Goal: Transaction & Acquisition: Purchase product/service

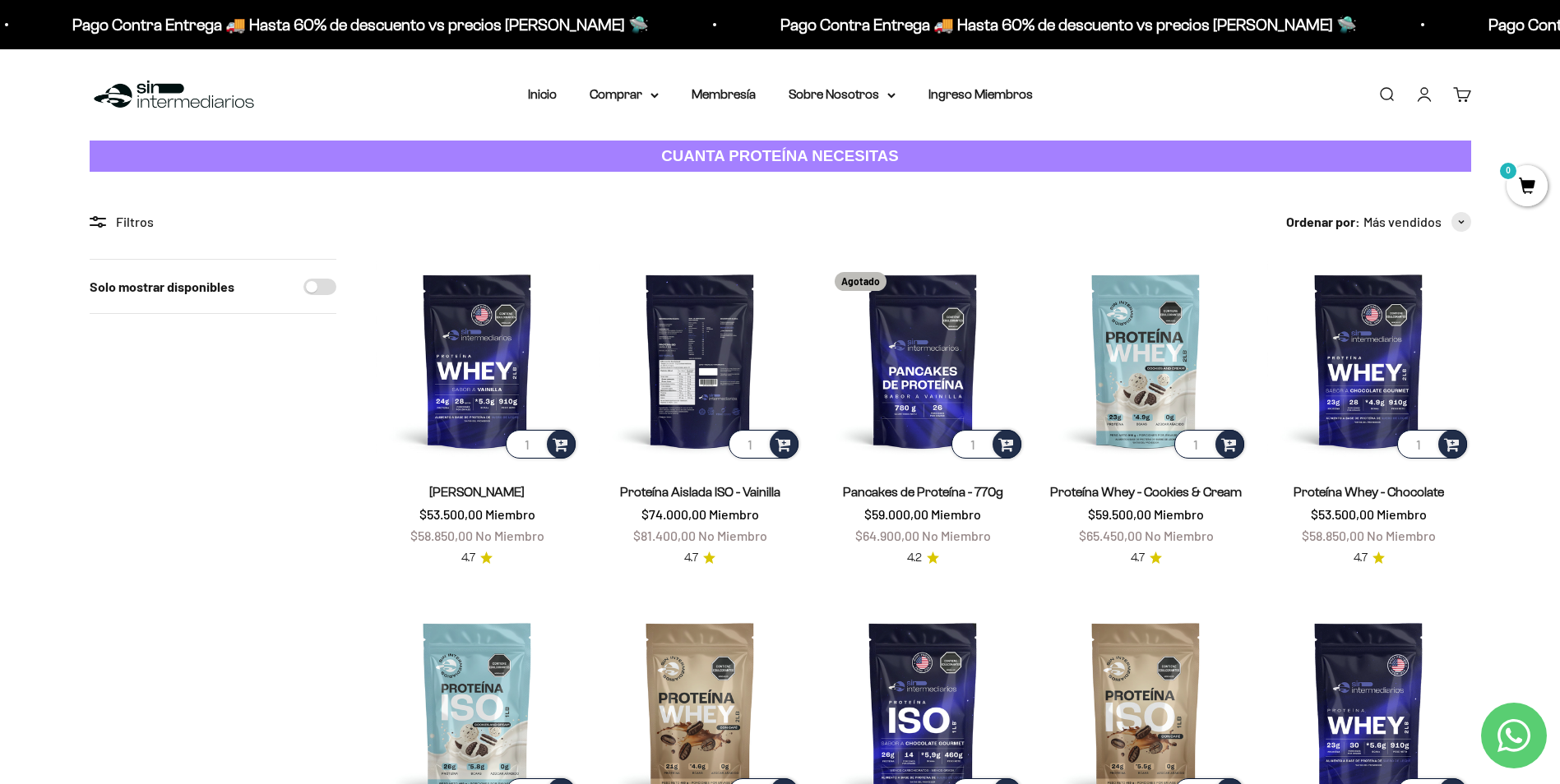
click at [722, 388] on img at bounding box center [700, 360] width 204 height 203
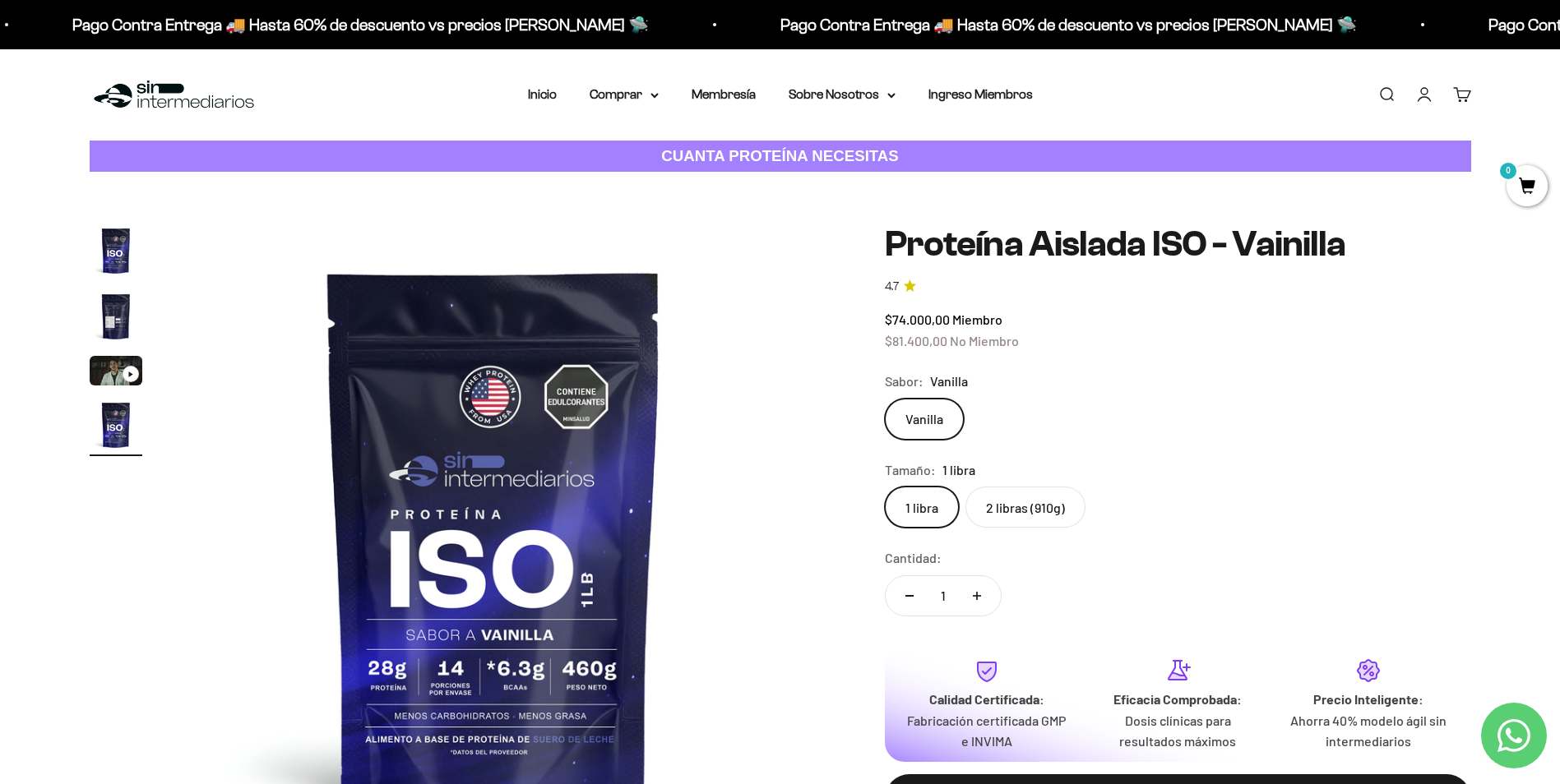
click at [471, 709] on img at bounding box center [494, 536] width 624 height 624
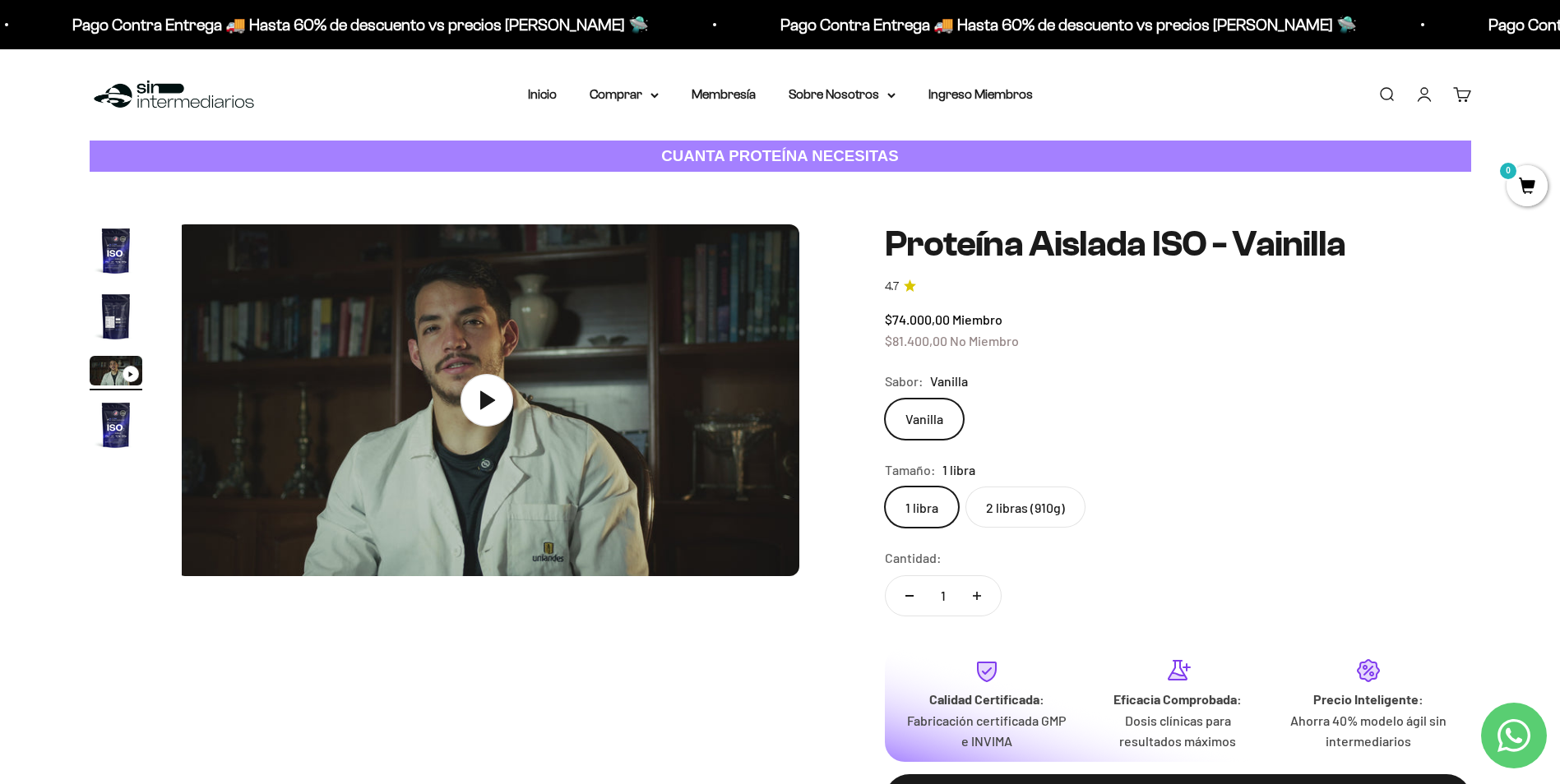
scroll to position [0, 1288]
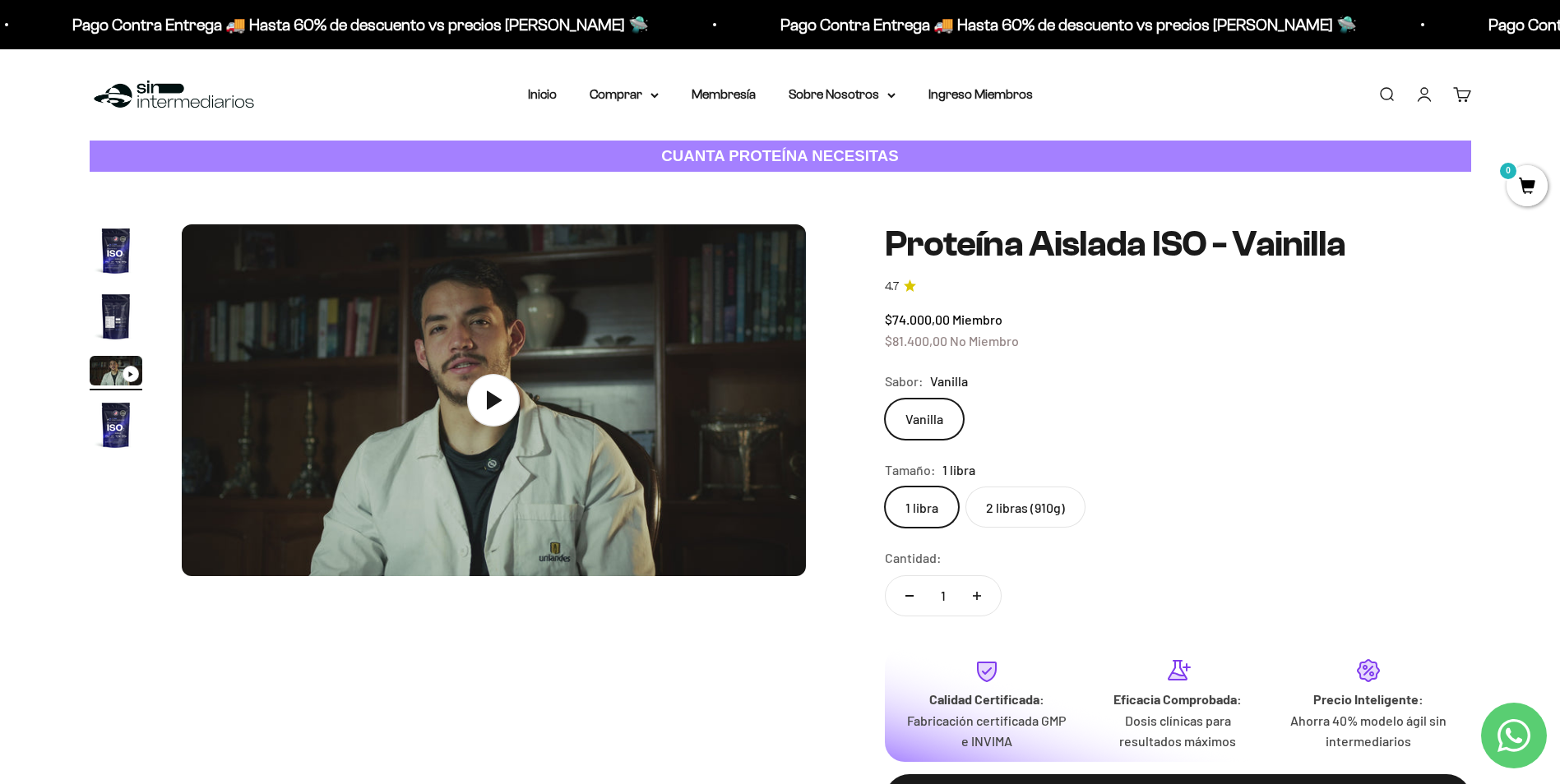
click at [118, 255] on img "Ir al artículo 1" at bounding box center [116, 250] width 53 height 53
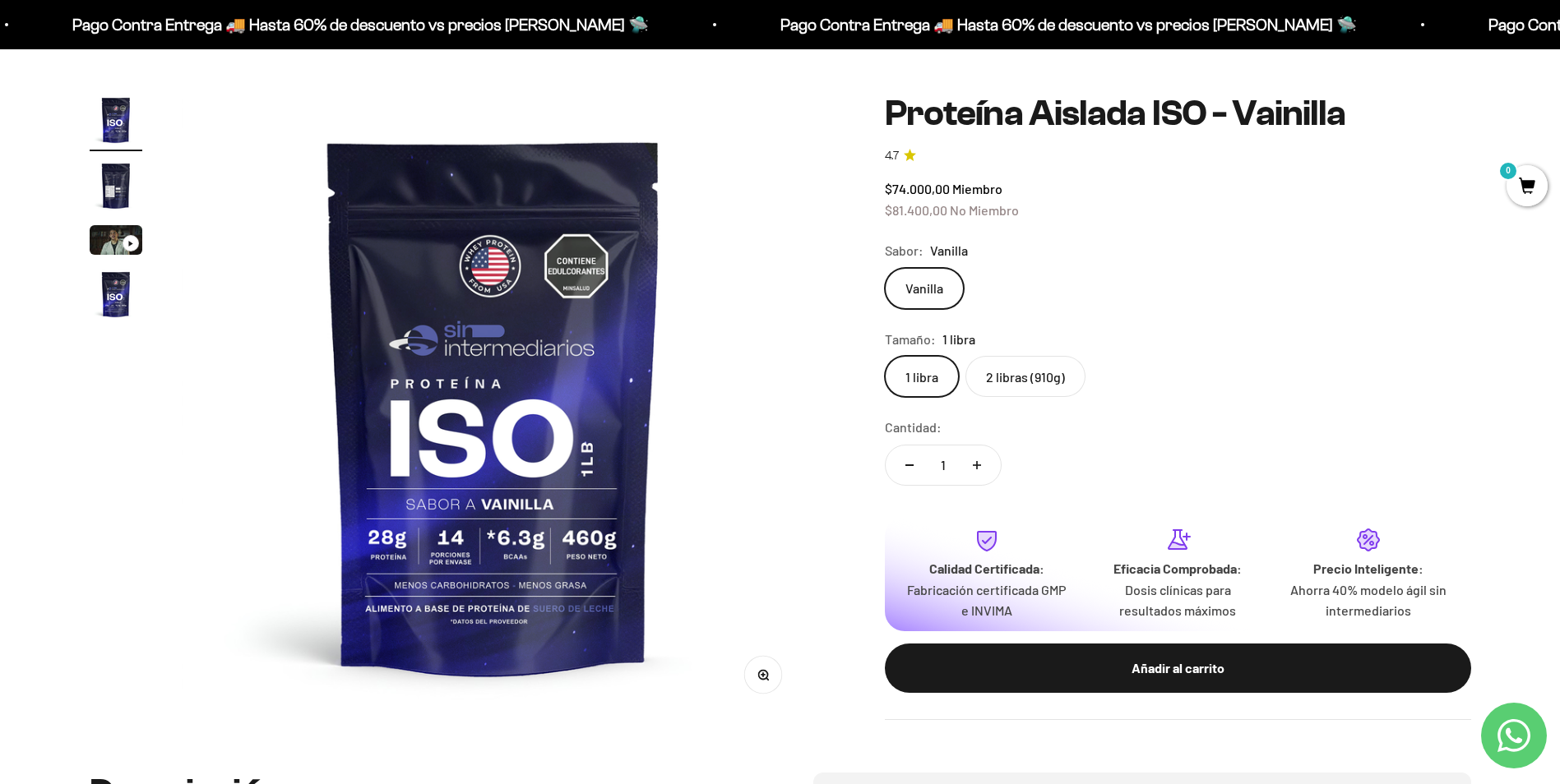
scroll to position [164, 0]
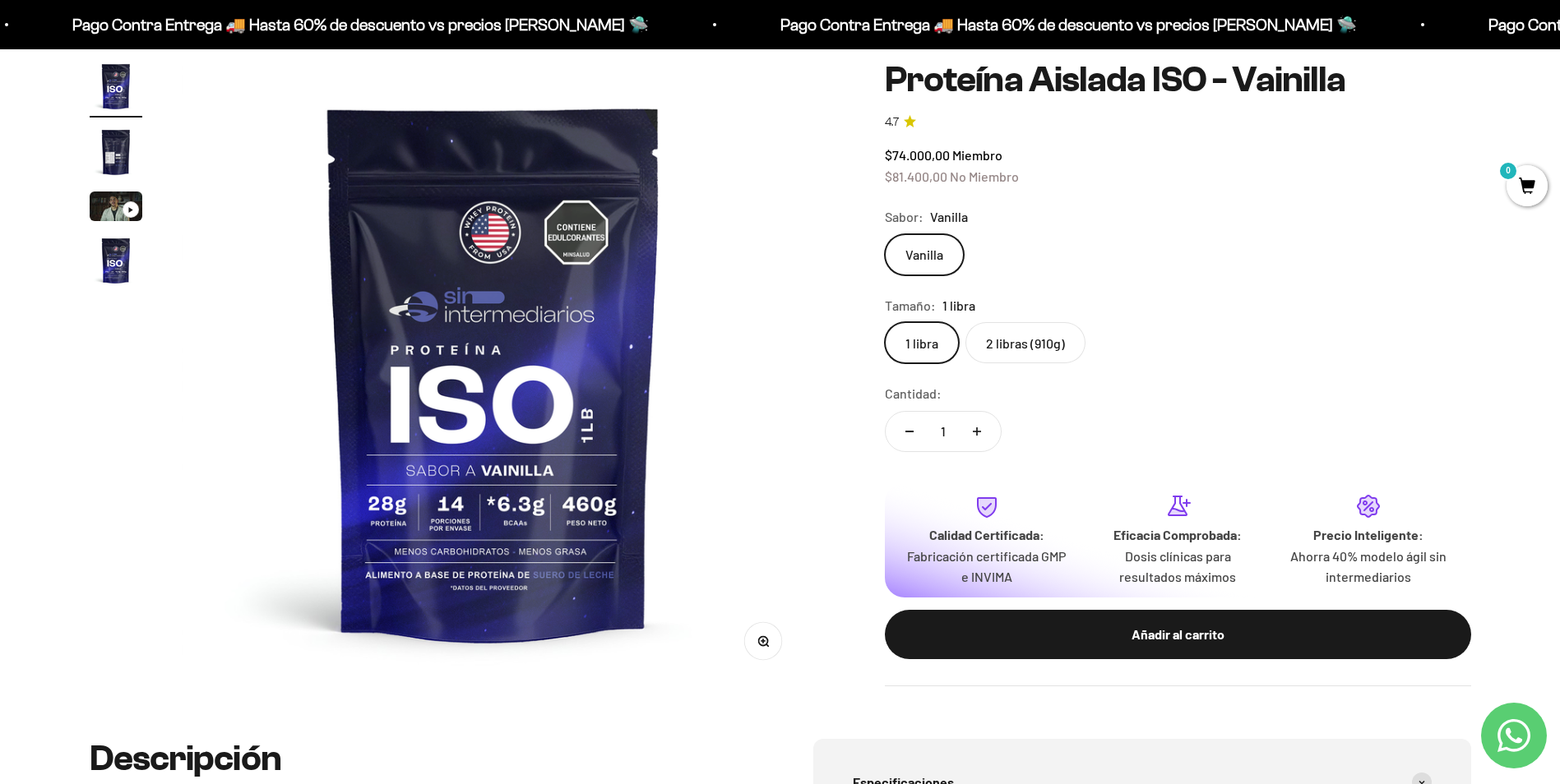
click at [116, 152] on img "Ir al artículo 2" at bounding box center [116, 151] width 53 height 53
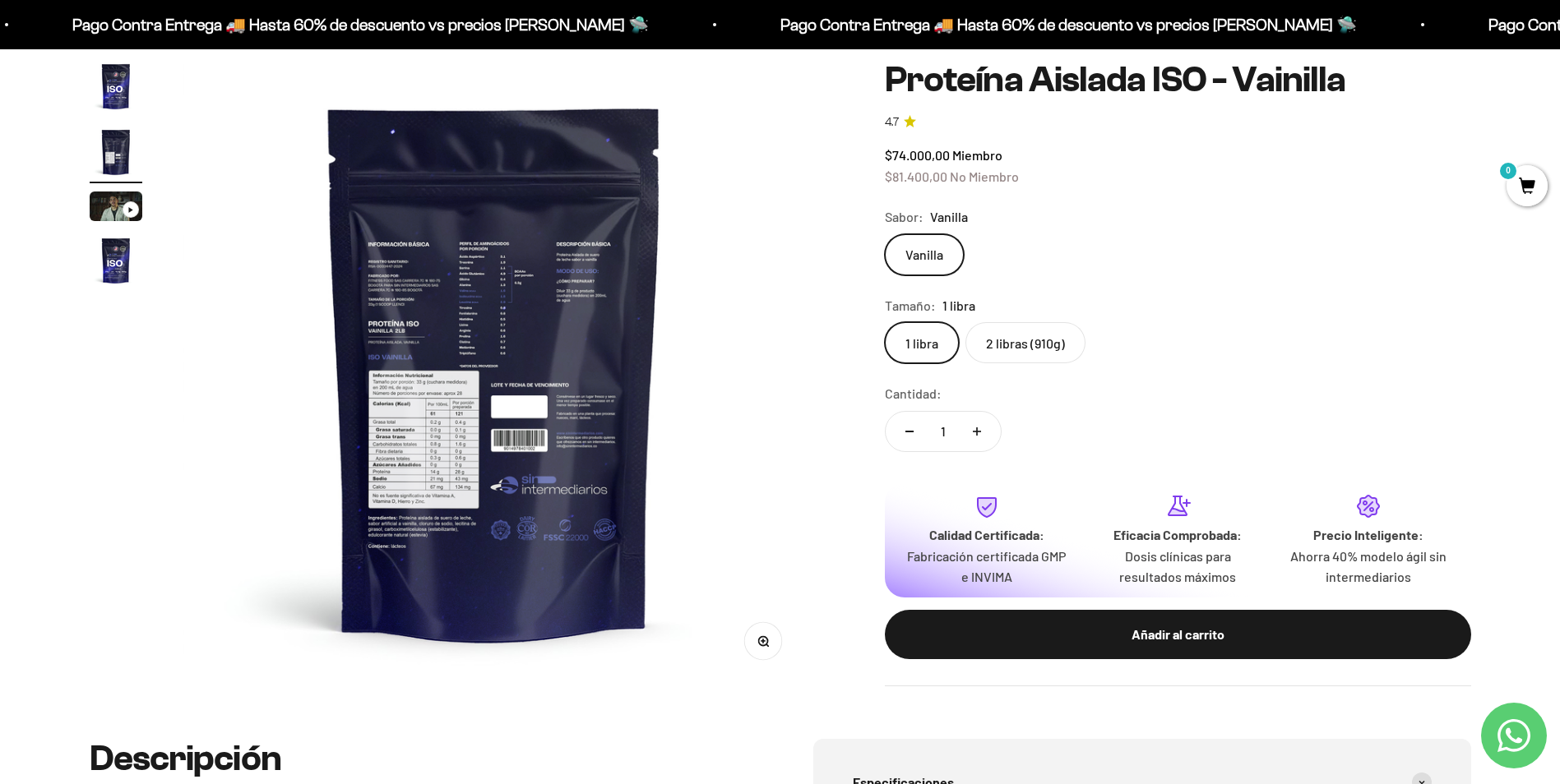
scroll to position [0, 644]
click at [435, 299] on img at bounding box center [494, 372] width 624 height 624
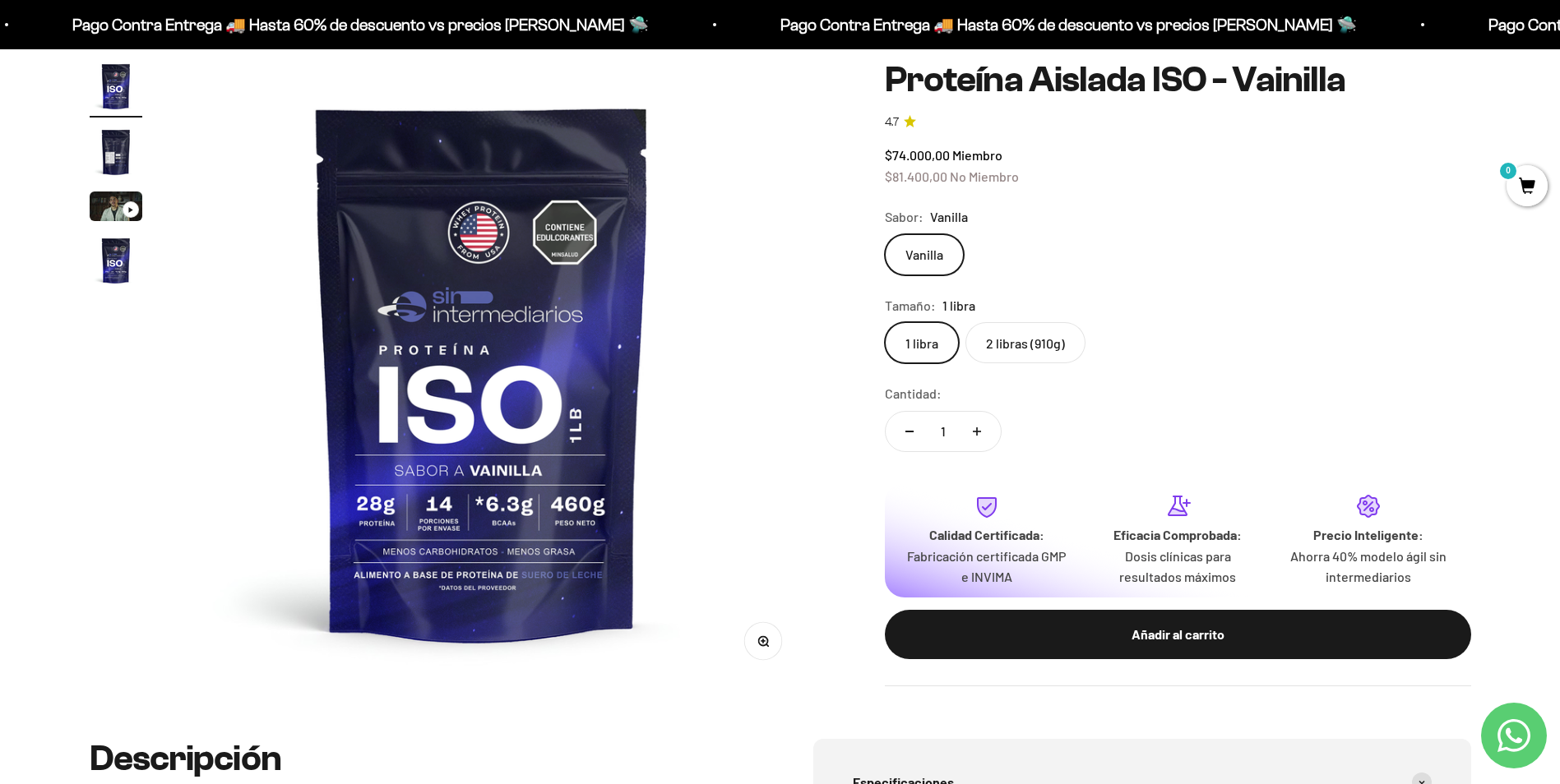
scroll to position [0, 0]
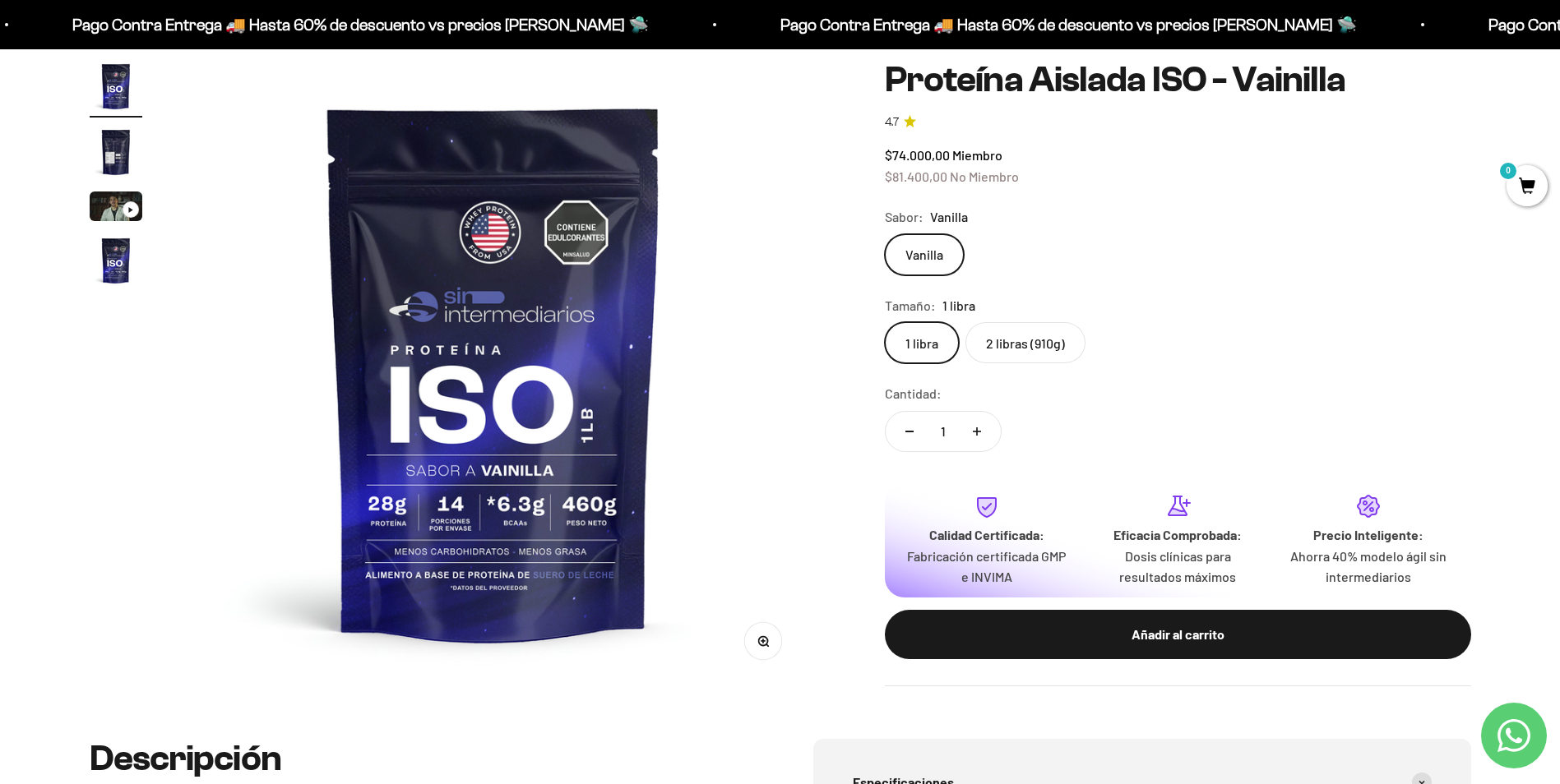
click at [111, 262] on img "Ir al artículo 4" at bounding box center [116, 260] width 53 height 53
